Goal: Find specific page/section: Find specific page/section

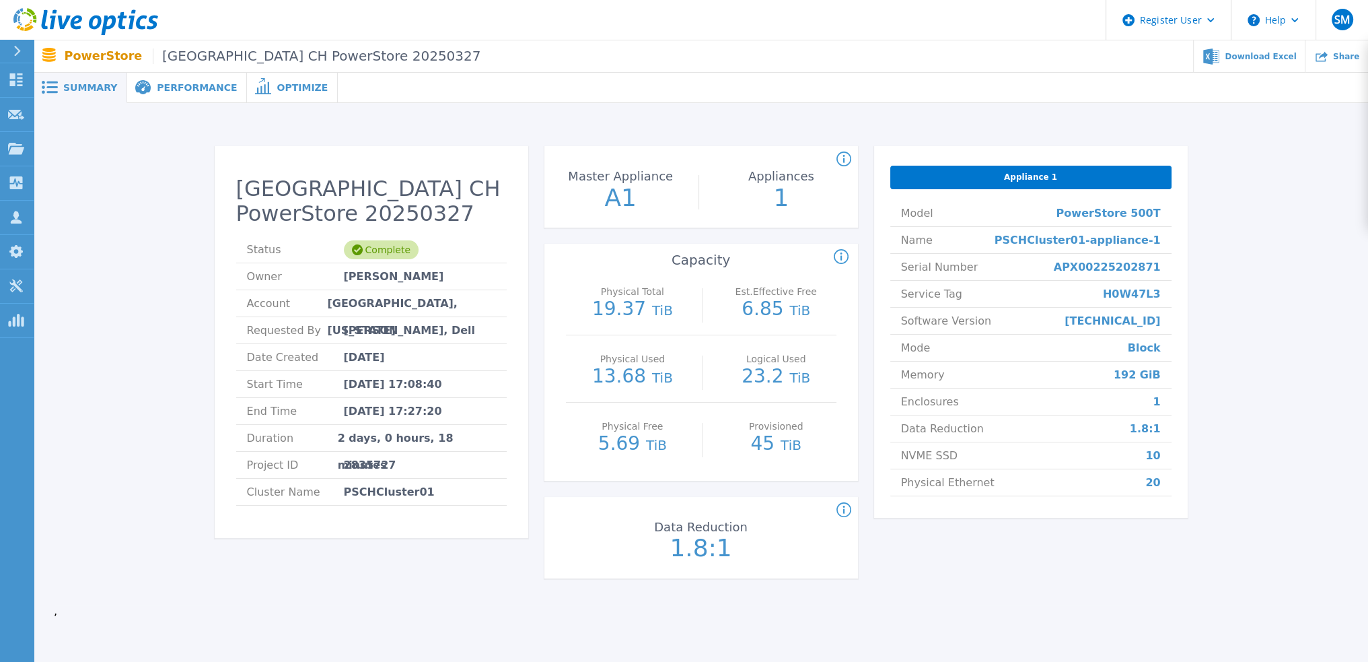
click at [24, 11] on icon at bounding box center [85, 22] width 145 height 28
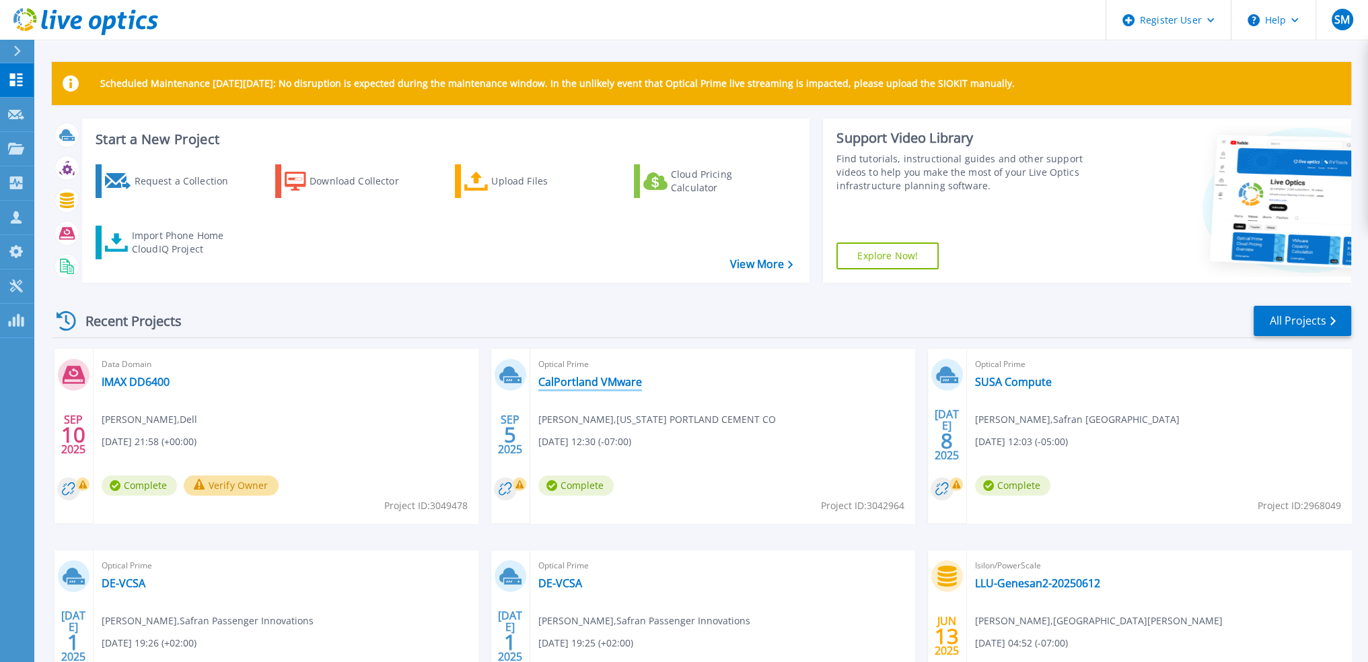
click at [598, 387] on link "CalPortland VMware" at bounding box center [590, 381] width 104 height 13
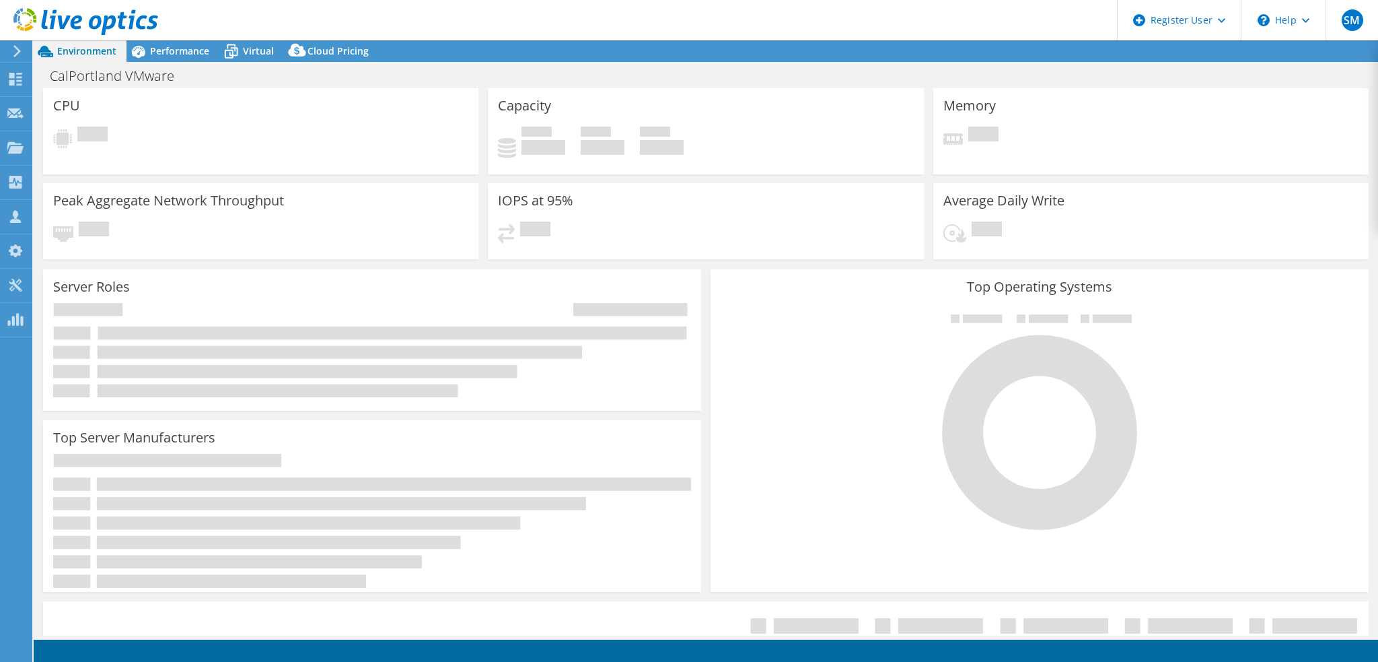
select select "USWest"
select select "USD"
